Goal: Find specific page/section: Find specific page/section

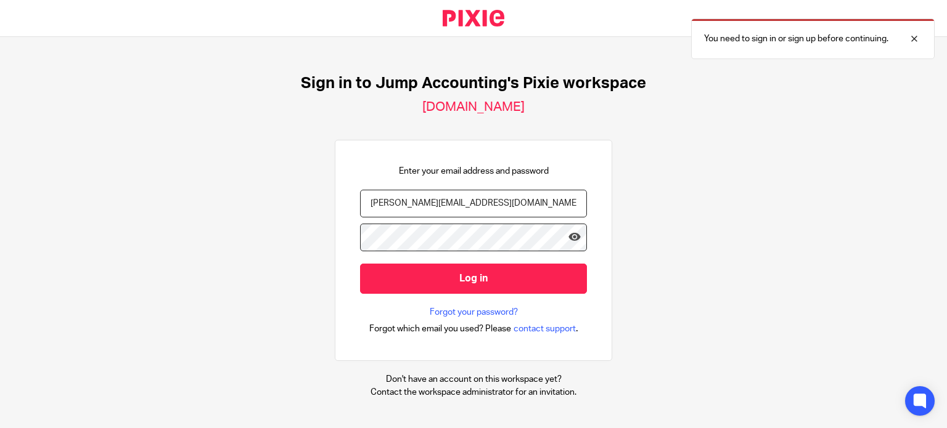
type input "[PERSON_NAME][EMAIL_ADDRESS][DOMAIN_NAME]"
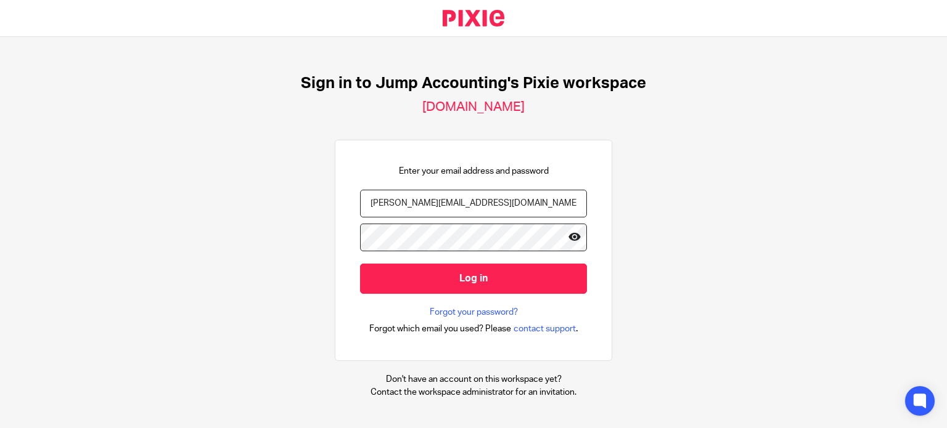
click at [568, 236] on icon at bounding box center [574, 237] width 12 height 12
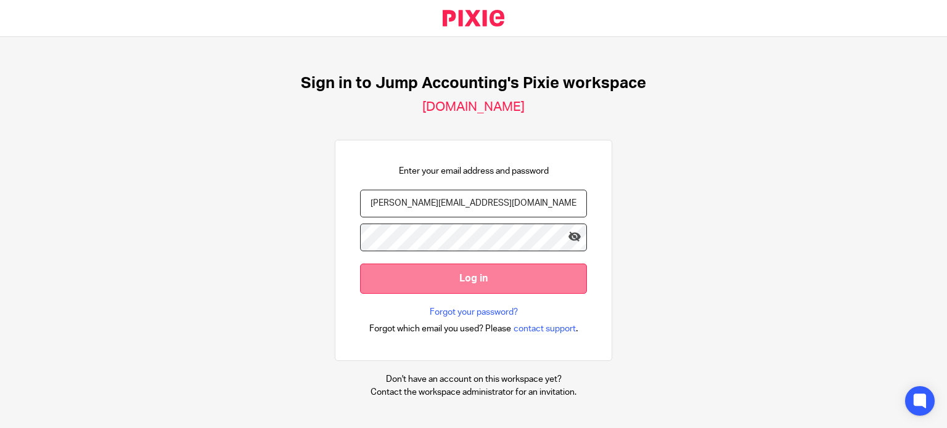
click at [488, 277] on input "Log in" at bounding box center [473, 279] width 227 height 30
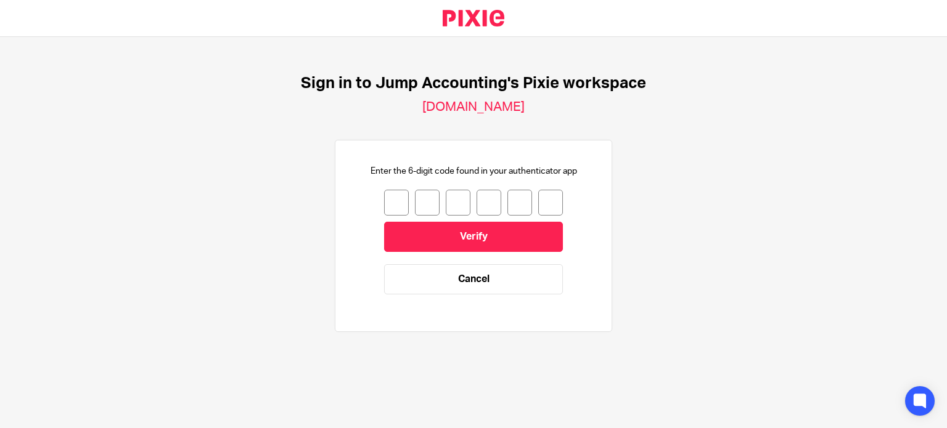
click at [393, 198] on input "number" at bounding box center [396, 203] width 25 height 26
type input "1"
type input "3"
click at [420, 203] on input "3" at bounding box center [427, 203] width 25 height 26
type input "1"
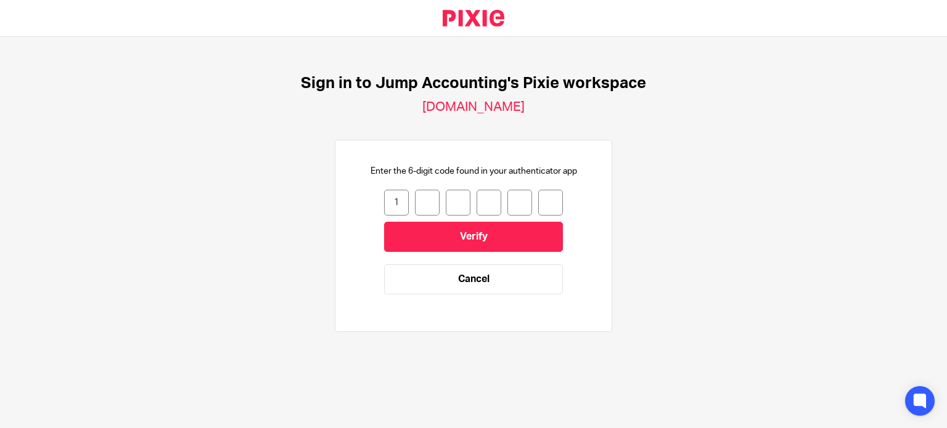
type input "7"
type input "2"
type input "3"
type input "5"
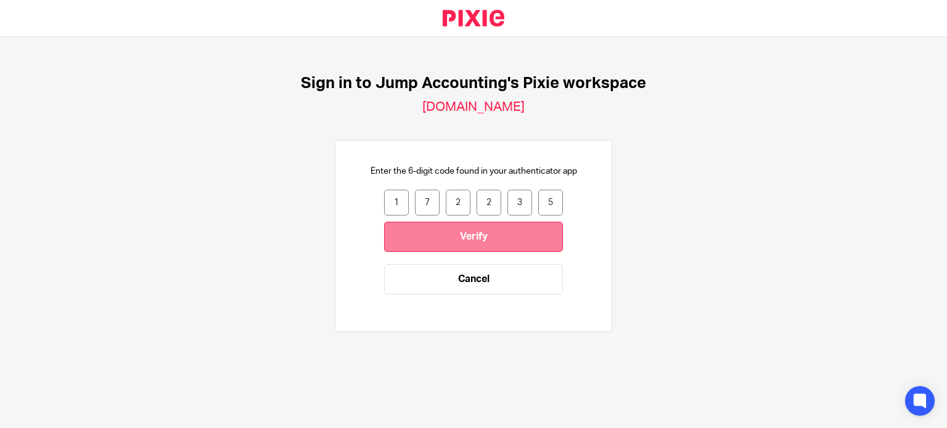
click at [529, 244] on input "Verify" at bounding box center [473, 237] width 179 height 30
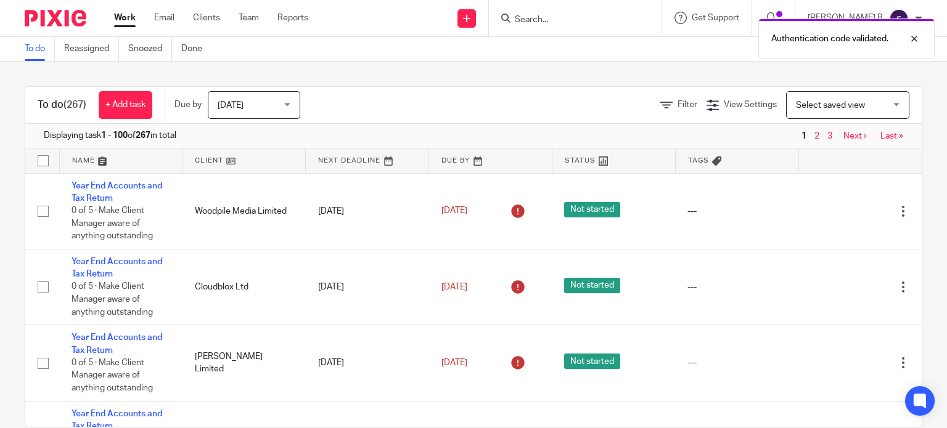
drag, startPoint x: 564, startPoint y: 21, endPoint x: 540, endPoint y: 21, distance: 24.0
click at [540, 21] on div "Authentication code validated." at bounding box center [703, 35] width 461 height 47
click at [543, 19] on div "Authentication code validated." at bounding box center [703, 35] width 461 height 47
click at [573, 19] on div "Authentication code validated." at bounding box center [703, 35] width 461 height 47
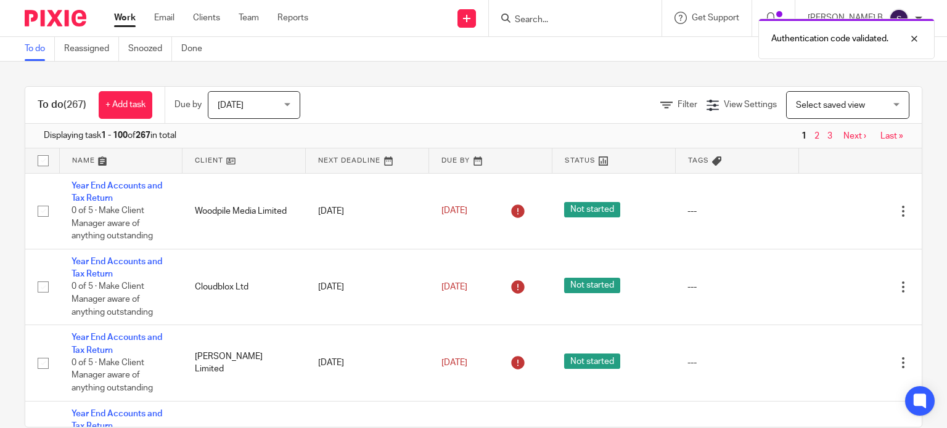
click at [542, 14] on div "Authentication code validated." at bounding box center [703, 35] width 461 height 47
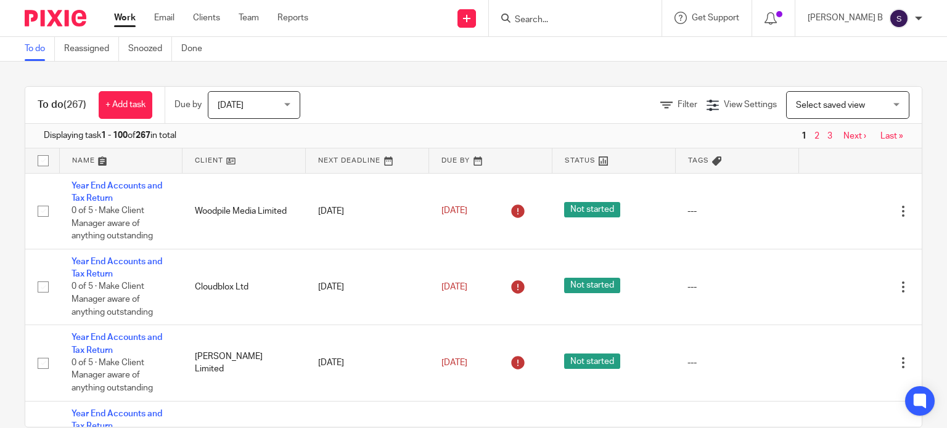
click at [542, 14] on div "Authentication code validated." at bounding box center [703, 35] width 461 height 47
click at [557, 20] on input "Search" at bounding box center [568, 20] width 111 height 11
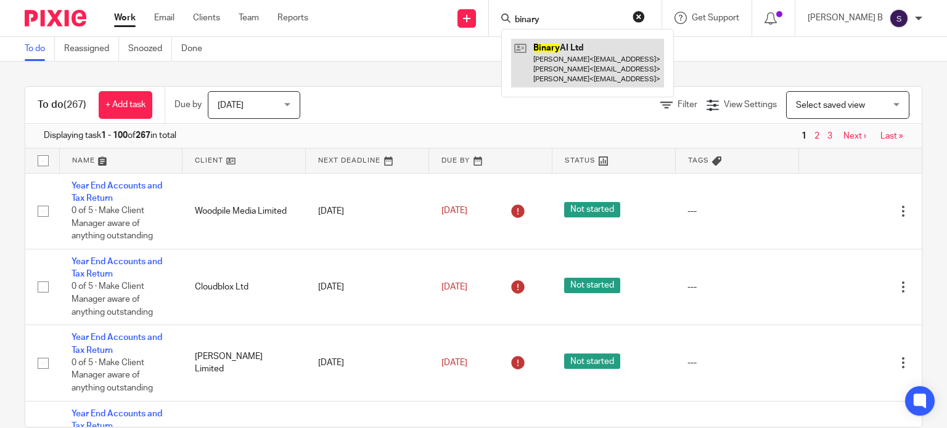
type input "binary"
click at [579, 72] on link at bounding box center [587, 63] width 153 height 49
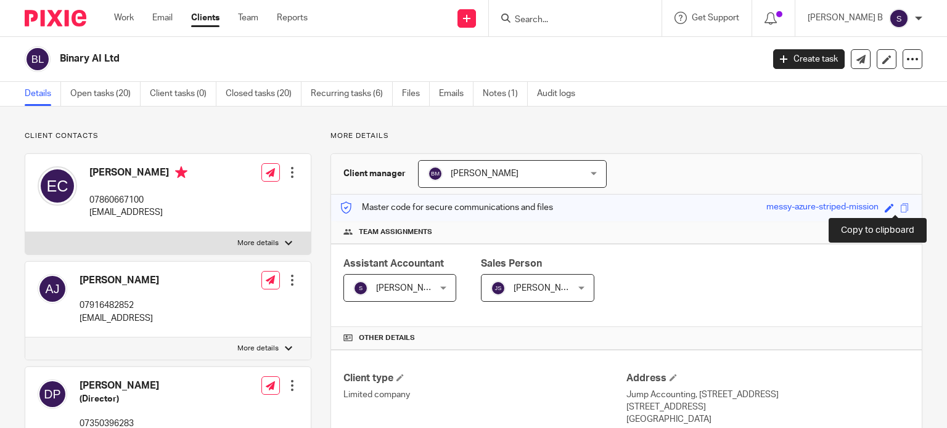
click at [900, 206] on span at bounding box center [904, 207] width 9 height 9
